Goal: Information Seeking & Learning: Understand process/instructions

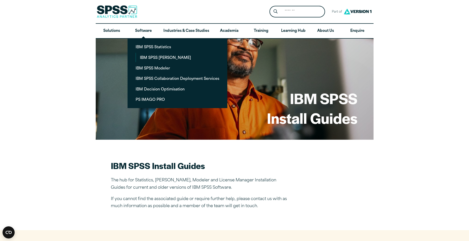
scroll to position [152, 0]
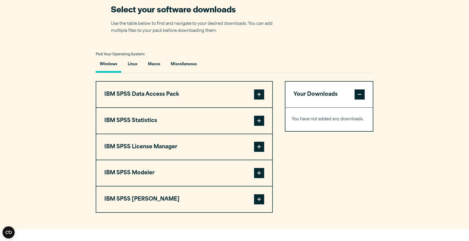
scroll to position [329, 0]
click at [147, 121] on button "IBM SPSS Statistics" at bounding box center [184, 121] width 176 height 26
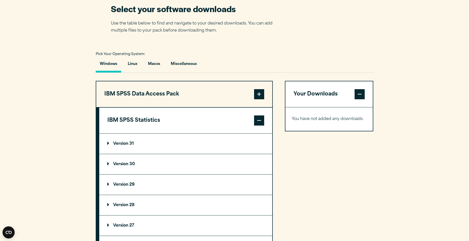
scroll to position [354, 0]
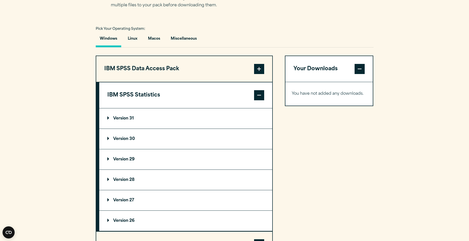
click at [132, 179] on p "Version 28" at bounding box center [120, 180] width 27 height 4
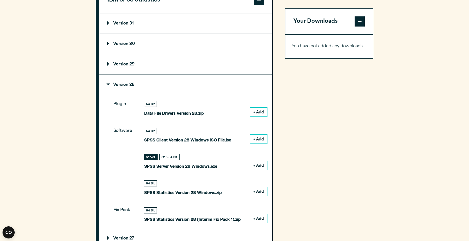
scroll to position [455, 0]
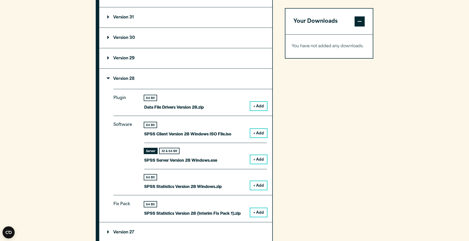
click at [122, 16] on p "Version 31" at bounding box center [120, 17] width 27 height 4
